Goal: Task Accomplishment & Management: Complete application form

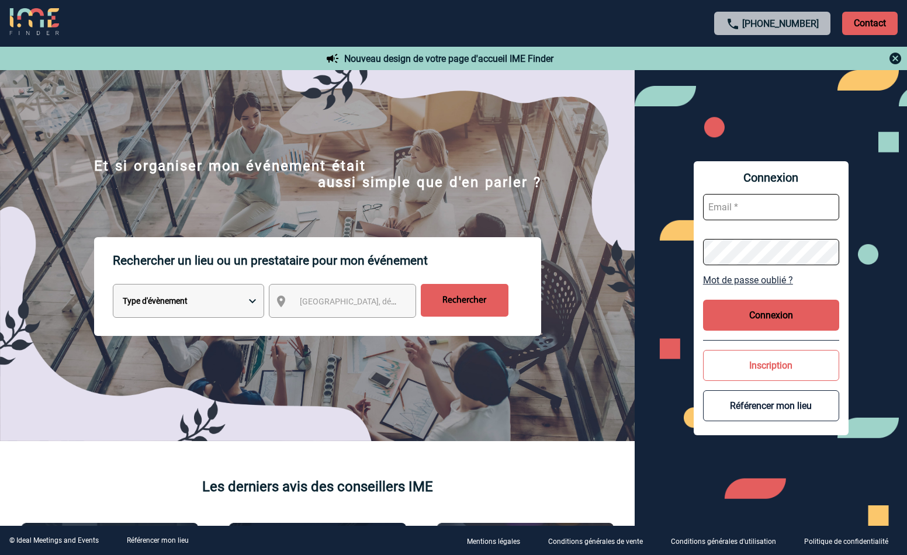
type input "Valerie.LEBRUN@3ds.com"
click at [765, 314] on button "Connexion" at bounding box center [771, 315] width 136 height 31
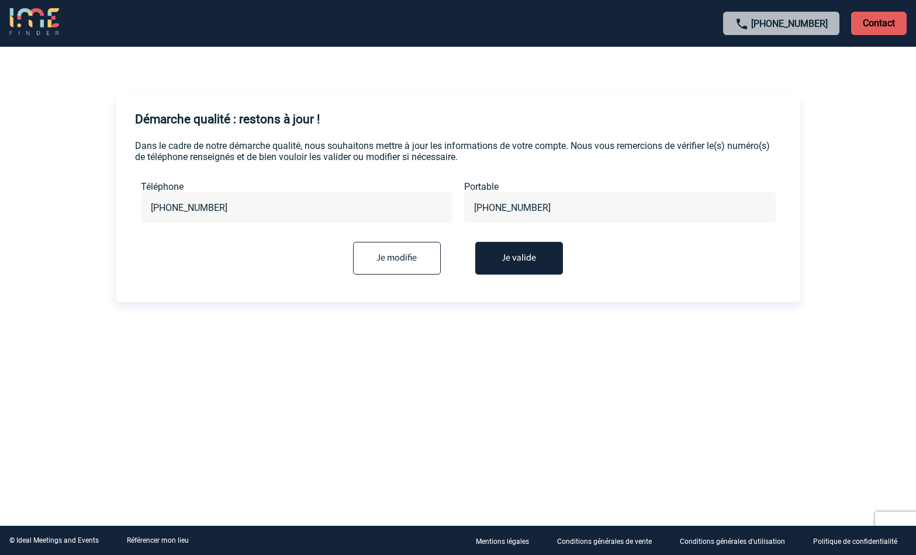
click at [513, 257] on button "Je valide" at bounding box center [519, 258] width 88 height 33
